Goal: Find specific page/section: Find specific page/section

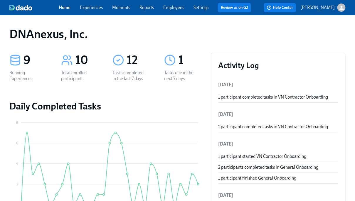
click at [89, 6] on link "Experiences" at bounding box center [91, 7] width 23 height 5
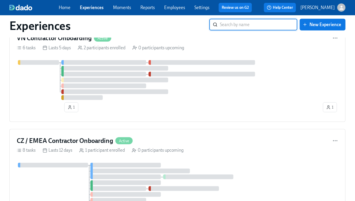
scroll to position [158, 0]
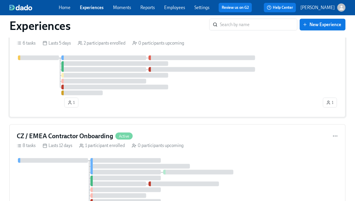
click at [113, 106] on div "1 1" at bounding box center [178, 83] width 322 height 55
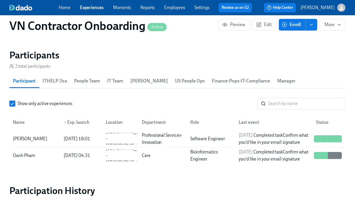
scroll to position [471, 0]
click at [13, 102] on input "Show only active experiences" at bounding box center [12, 103] width 5 height 5
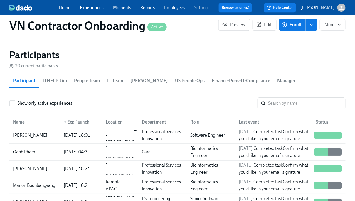
scroll to position [0, 0]
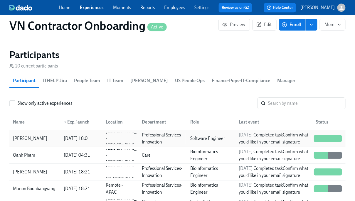
click at [47, 140] on div "[PERSON_NAME]" at bounding box center [35, 139] width 49 height 12
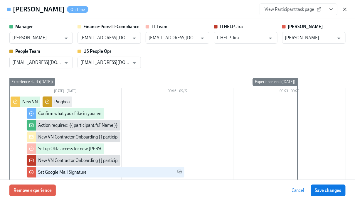
click at [345, 9] on icon "button" at bounding box center [345, 9] width 3 height 3
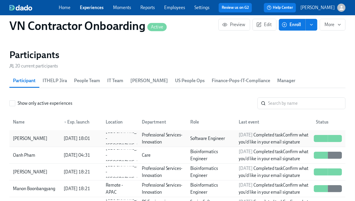
click at [168, 140] on div "Professional Services- Innovation" at bounding box center [163, 139] width 46 height 14
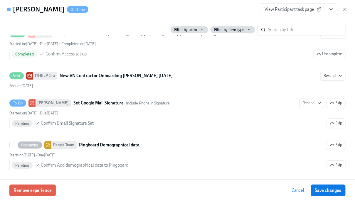
scroll to position [362, 0]
